Goal: Task Accomplishment & Management: Manage account settings

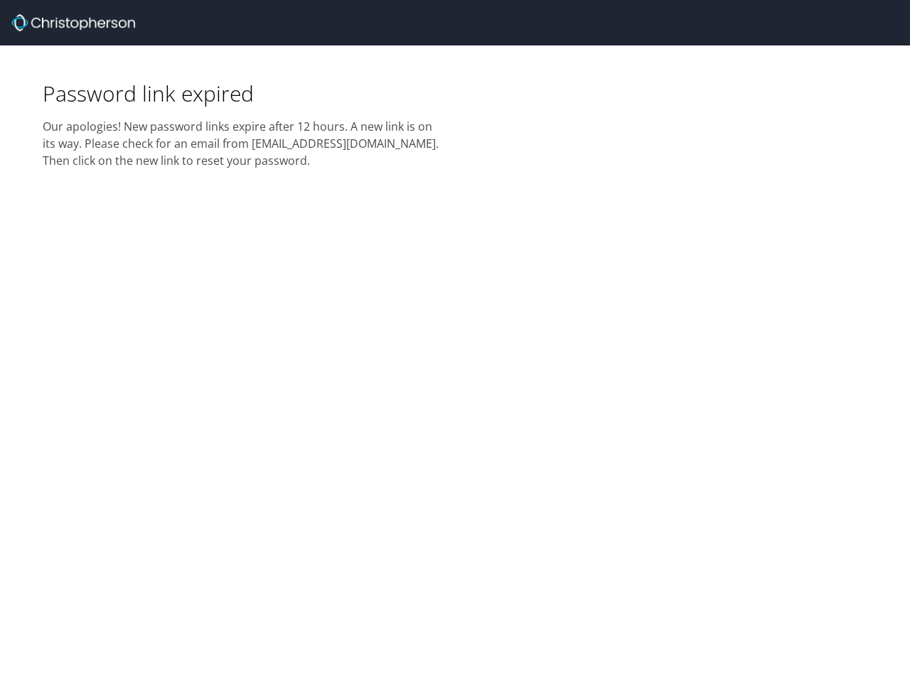
click at [455, 341] on div "Password link expired Our apologies! New password links expire after 12 hours. …" at bounding box center [455, 341] width 910 height 682
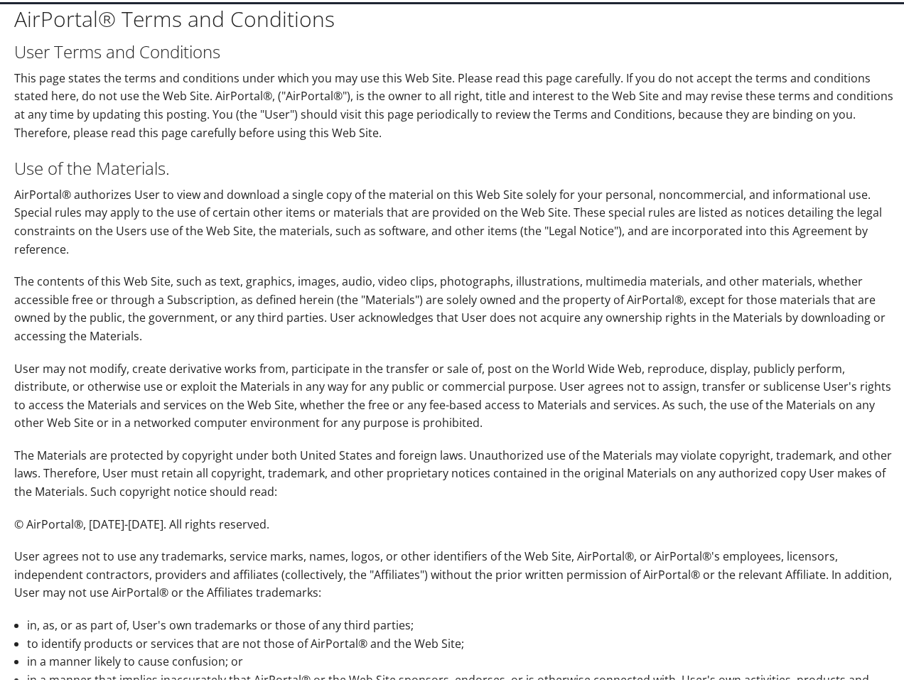
click at [452, 342] on p "The contents of this Web Site, such as text, graphics, images, audio, video cli…" at bounding box center [454, 307] width 881 height 72
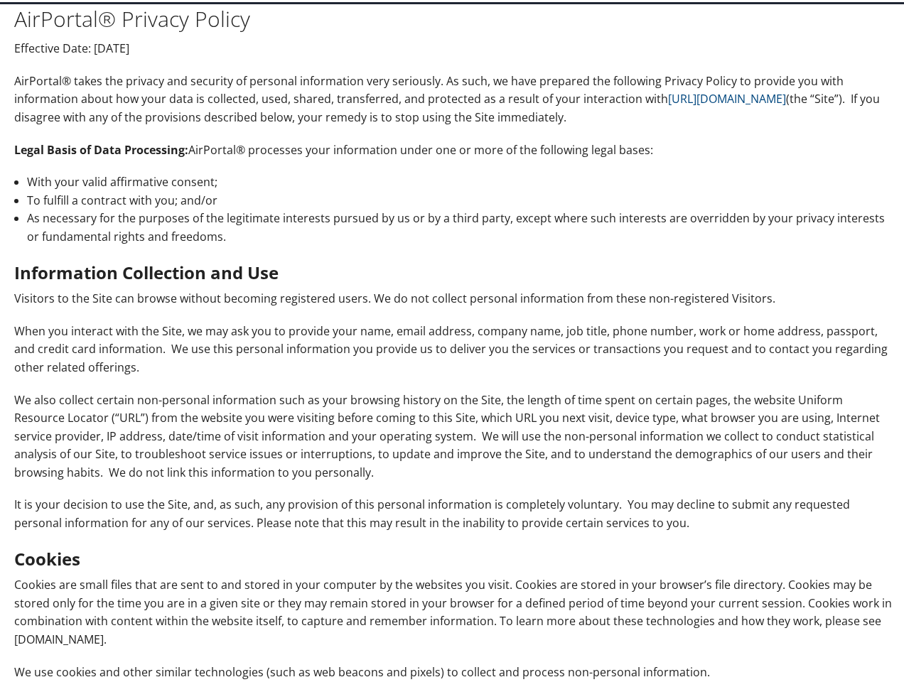
click at [452, 342] on p "When you interact with the Site, we may ask you to provide your name, email add…" at bounding box center [454, 348] width 881 height 55
